Goal: Navigation & Orientation: Understand site structure

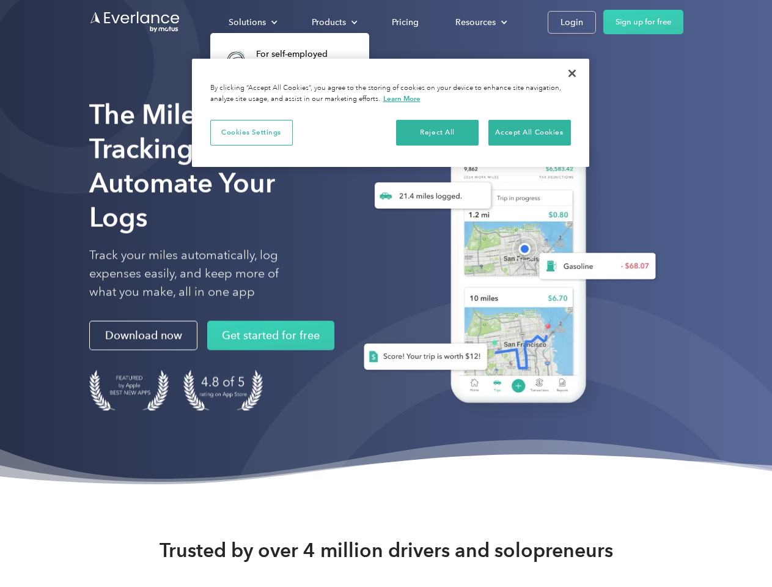
click at [252, 22] on div "Solutions" at bounding box center [247, 22] width 37 height 15
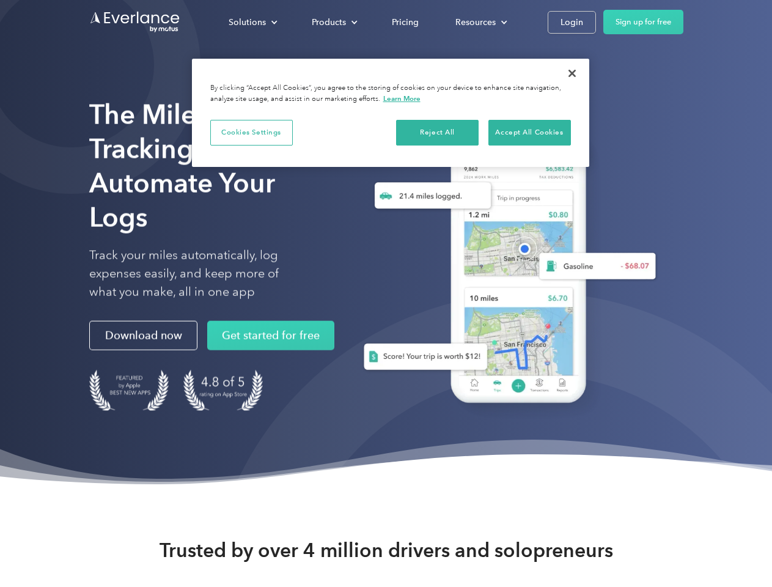
click at [333, 22] on div "Products" at bounding box center [329, 22] width 34 height 15
click at [480, 22] on div "Resources" at bounding box center [475, 22] width 40 height 15
click at [251, 132] on button "Cookies Settings" at bounding box center [251, 133] width 82 height 26
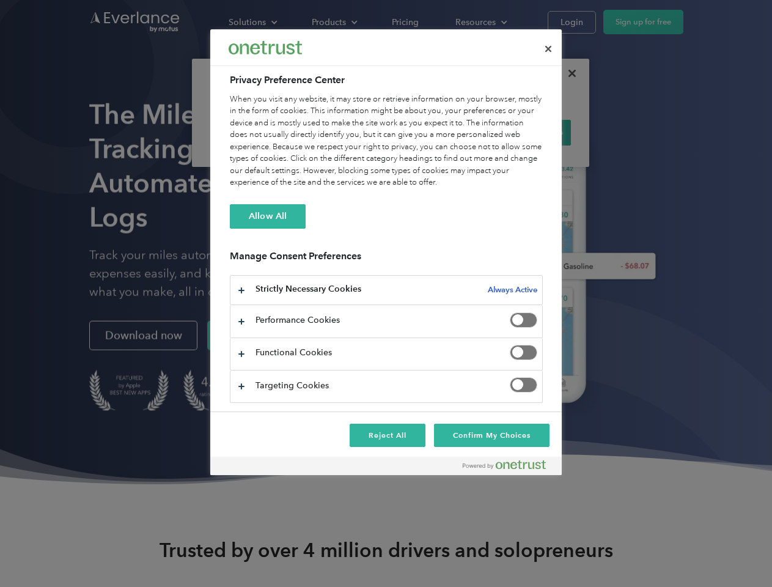
click at [437, 132] on div "When you visit any website, it may store or retrieve information on your browse…" at bounding box center [386, 140] width 313 height 95
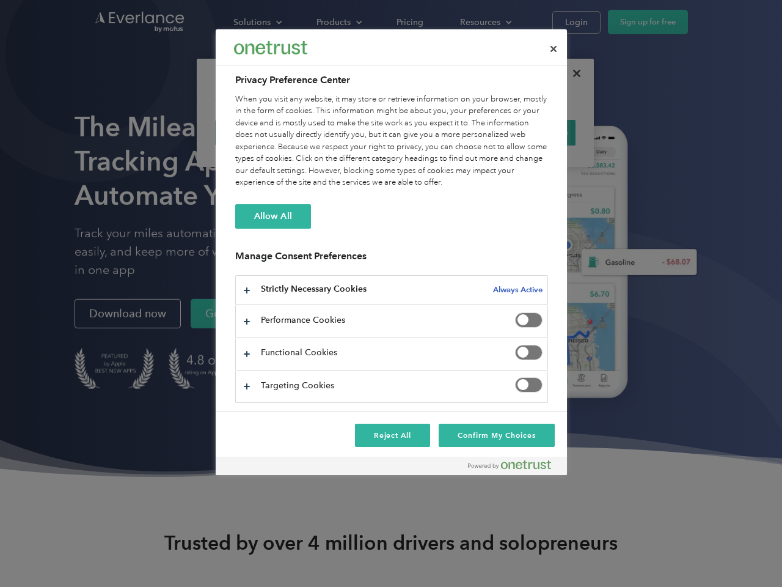
click at [529, 132] on div "When you visit any website, it may store or retrieve information on your browse…" at bounding box center [391, 140] width 313 height 95
click at [572, 73] on div at bounding box center [391, 293] width 782 height 587
